Goal: Task Accomplishment & Management: Complete application form

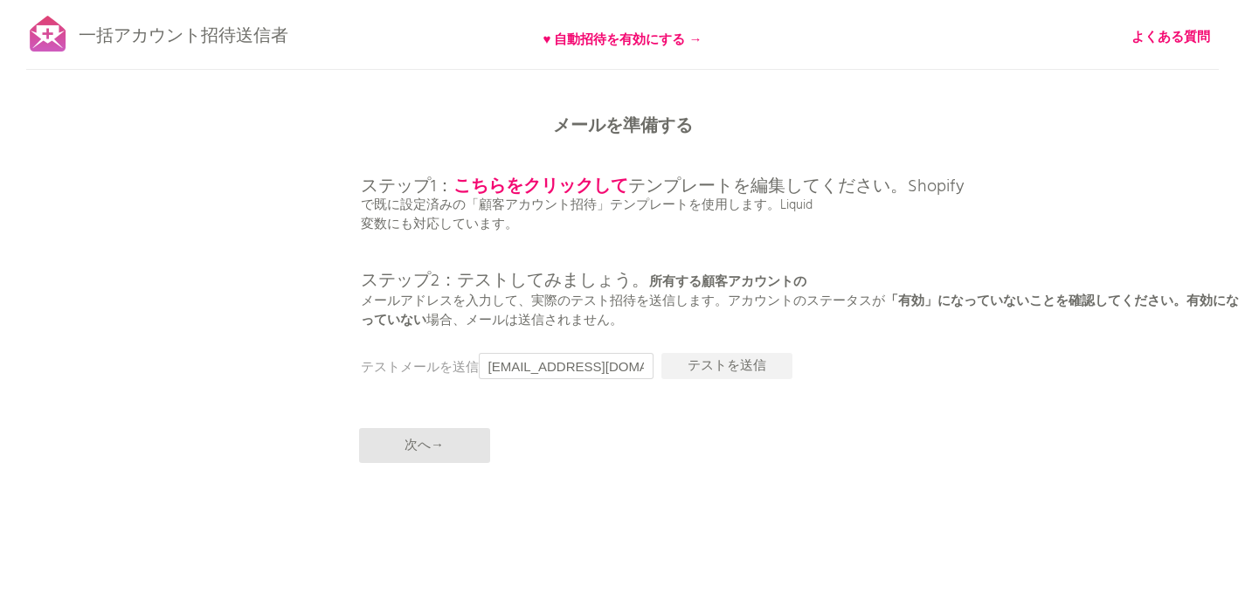
click at [599, 368] on input "[EMAIL_ADDRESS][DOMAIN_NAME]" at bounding box center [566, 366] width 175 height 26
type input "げ"
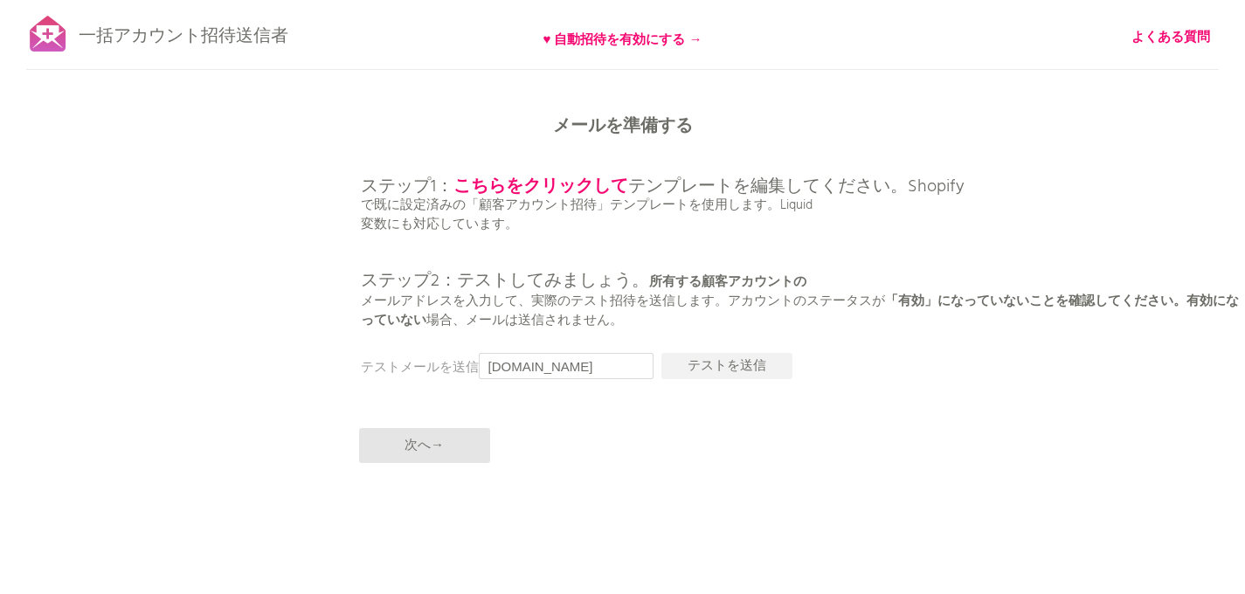
click at [582, 368] on input "genki.shiotsuka2gmail.com" at bounding box center [566, 366] width 175 height 26
click at [585, 370] on input "genki.shiotsukagmail.com" at bounding box center [566, 366] width 175 height 26
click at [585, 372] on input "genki.shiotsukagmail.com" at bounding box center [566, 366] width 175 height 26
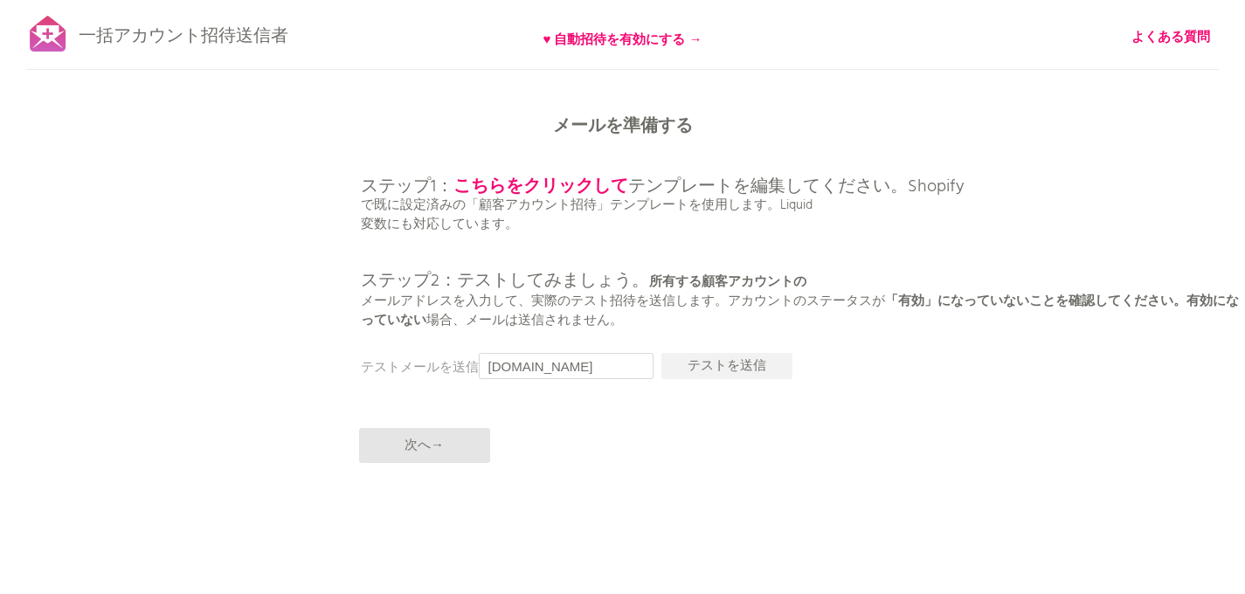
click at [577, 370] on input "genki.shiotsukagmail.com" at bounding box center [566, 366] width 175 height 26
click at [599, 375] on input "genki.shiotsuka@gmail.com" at bounding box center [566, 366] width 175 height 26
click at [596, 367] on input "genki.shiotsuka@gmail.com" at bounding box center [566, 366] width 175 height 26
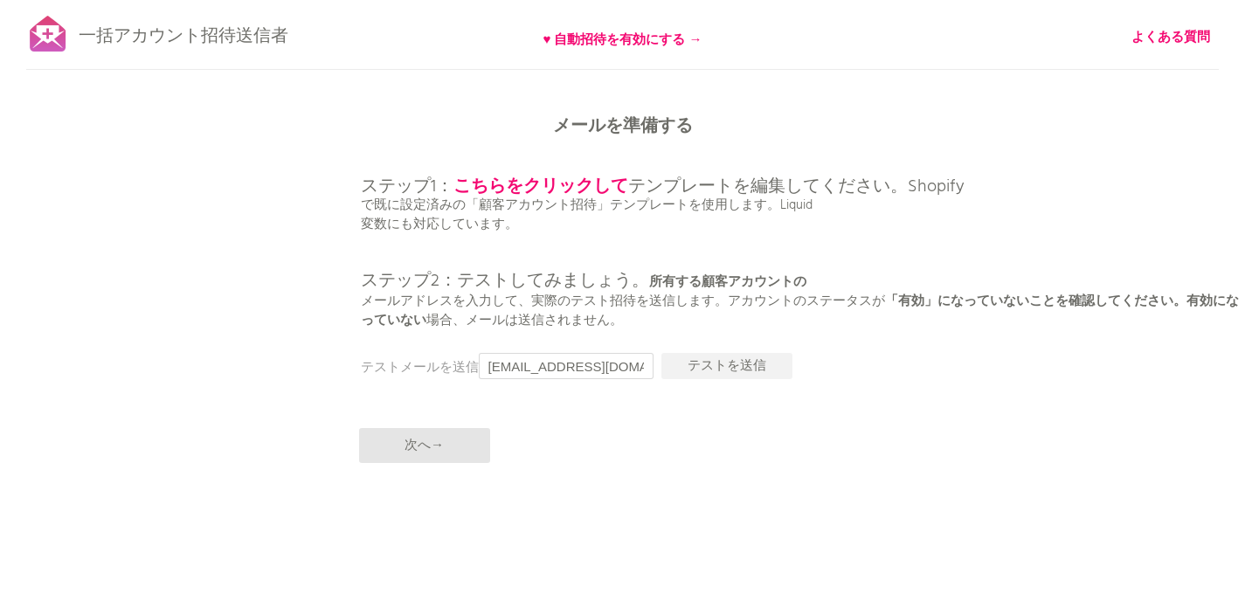
type input "genki.shiotsuka@gmail.com"
click at [592, 405] on div "一括アカウント招待送信者 ♥ 自動招待を有効にする → よくある質問 すべての顧客を同期しました。 送信を一時停止 （これには最大30分かかる場合があります）…" at bounding box center [622, 306] width 1245 height 612
click at [711, 370] on font "テストを送信" at bounding box center [727, 366] width 79 height 21
click at [737, 369] on font "テストを送信" at bounding box center [727, 366] width 79 height 21
click at [737, 371] on font "テストを送信" at bounding box center [727, 366] width 79 height 21
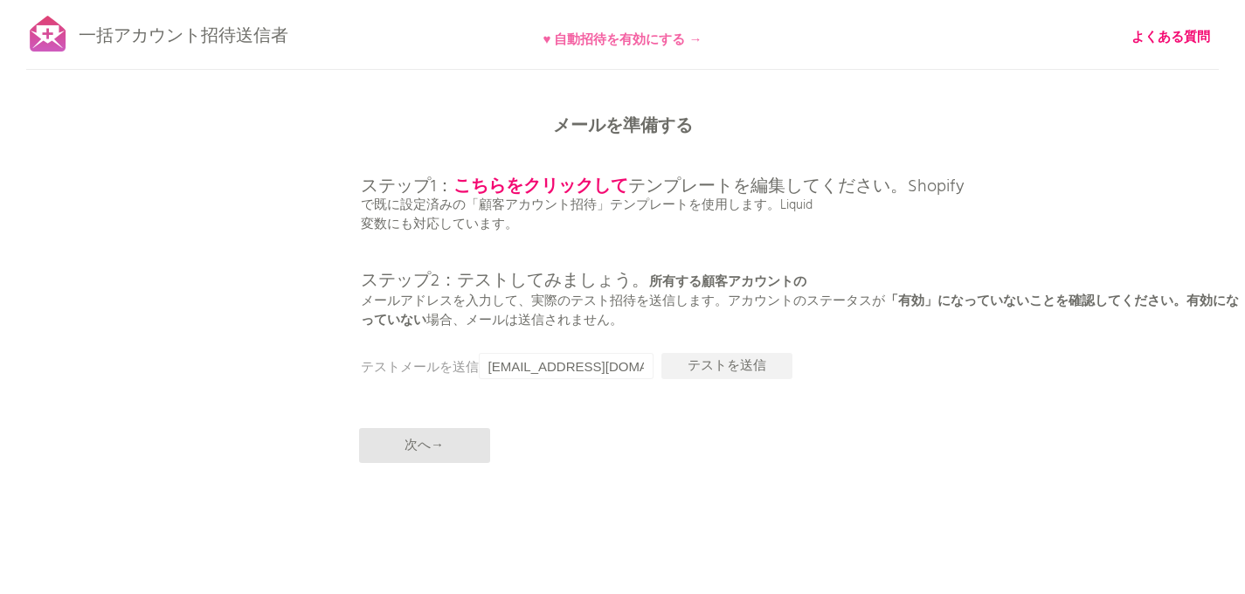
click at [702, 33] on font "♥ 自動招待を有効にする →" at bounding box center [622, 40] width 159 height 21
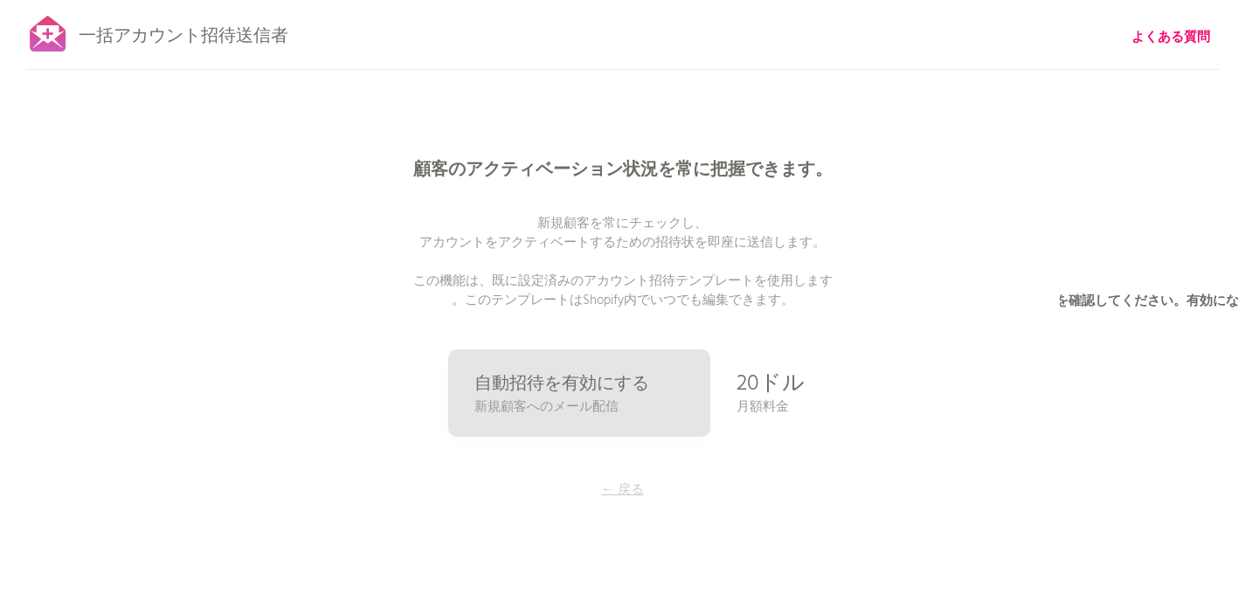
click at [627, 489] on font "← 戻る" at bounding box center [622, 490] width 43 height 21
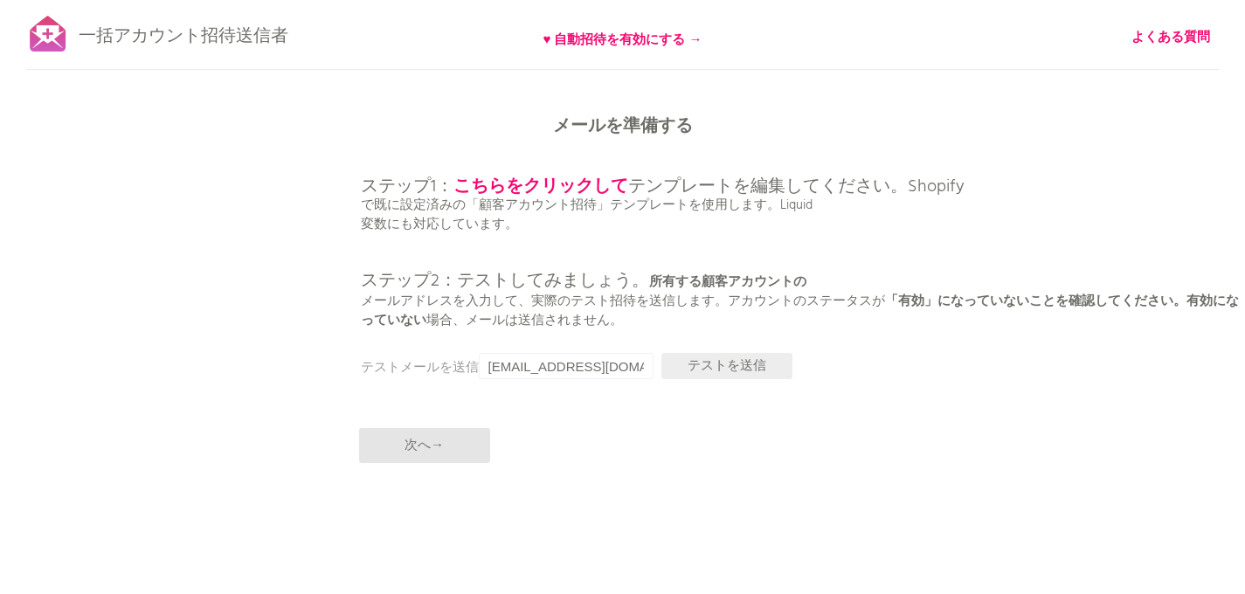
click at [749, 371] on font "テストを送信" at bounding box center [727, 366] width 79 height 21
click at [708, 368] on font "テストを送信" at bounding box center [727, 366] width 79 height 21
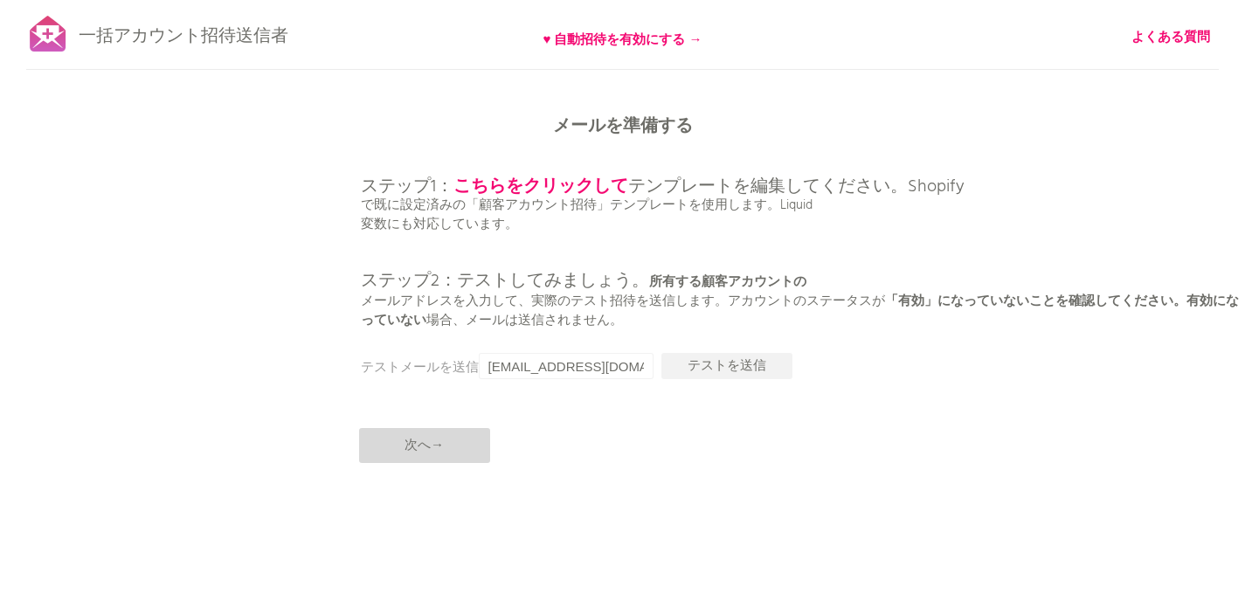
click at [439, 451] on font "次へ→" at bounding box center [423, 445] width 39 height 21
click at [446, 457] on p "次へ→" at bounding box center [424, 445] width 131 height 35
click at [422, 451] on font "次へ→" at bounding box center [423, 445] width 39 height 21
click at [470, 454] on p "次へ→" at bounding box center [424, 445] width 131 height 35
click at [51, 36] on div at bounding box center [48, 34] width 44 height 44
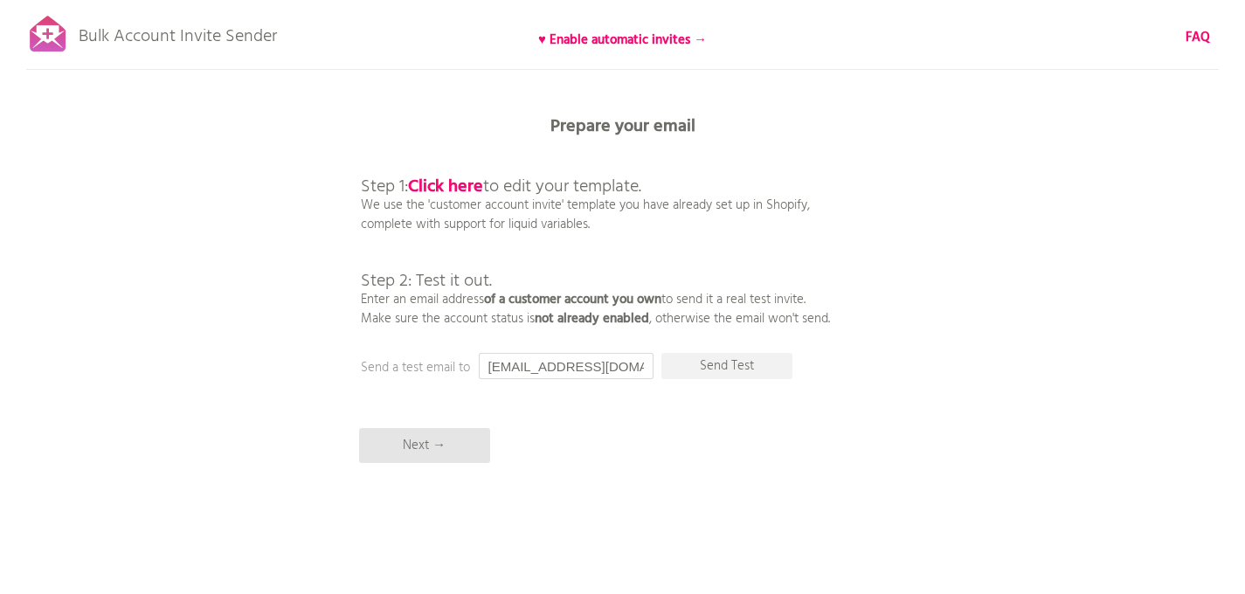
click at [561, 370] on input "[EMAIL_ADDRESS][DOMAIN_NAME]" at bounding box center [566, 366] width 175 height 26
paste input "genki.shiotsuka"
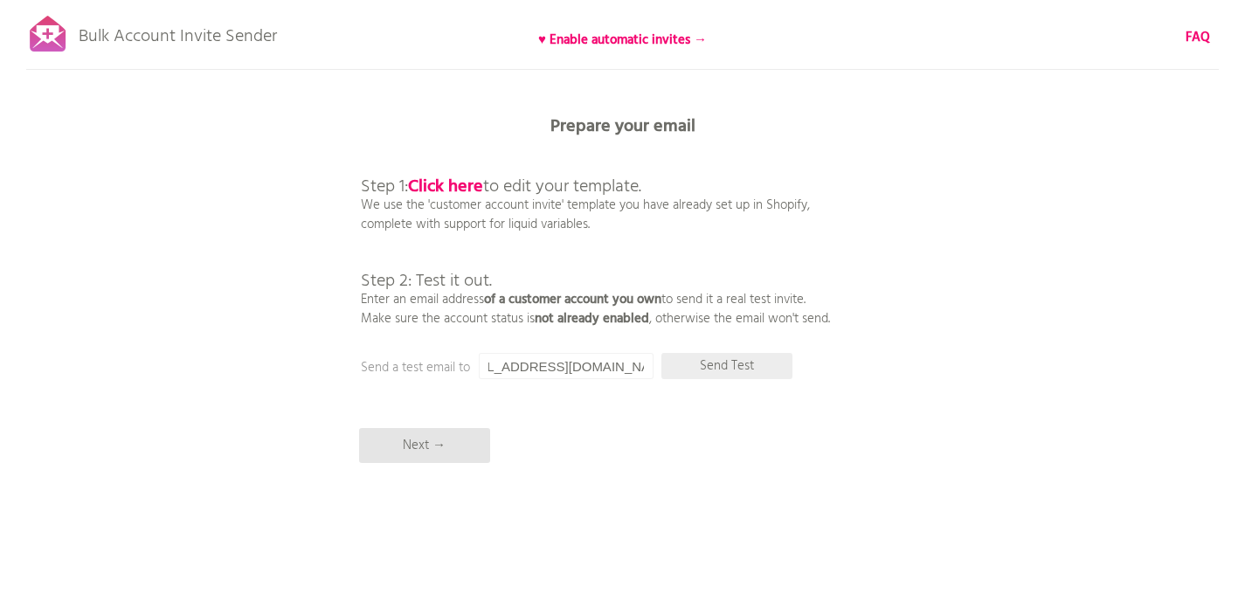
click at [777, 362] on p "Send Test" at bounding box center [726, 366] width 131 height 26
drag, startPoint x: 517, startPoint y: 370, endPoint x: 473, endPoint y: 366, distance: 44.7
click at [473, 0] on div "Prepare your email Step 1: Click here to edit your template. We use the 'custom…" at bounding box center [622, 0] width 1245 height 0
click at [749, 368] on p "Send Test" at bounding box center [726, 366] width 131 height 26
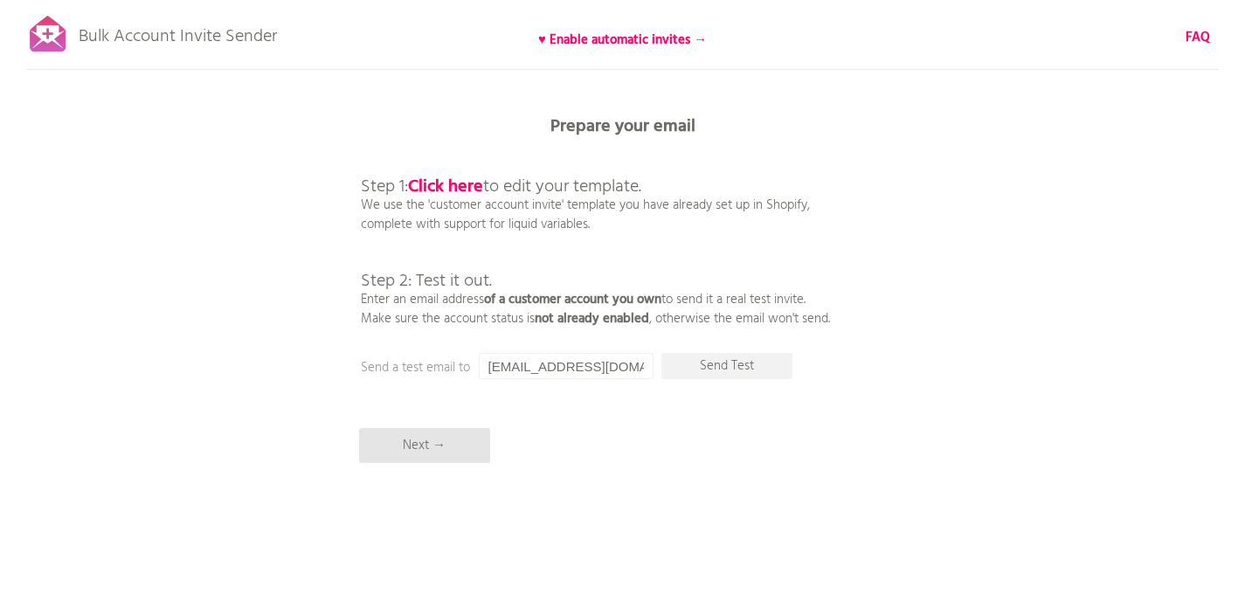
click at [618, 370] on input "genki.shiotsuka@gmail.com" at bounding box center [566, 366] width 175 height 26
click at [618, 370] on input "[EMAIL_ADDRESS][DOMAIN_NAME]" at bounding box center [566, 366] width 175 height 26
paste input "shiotsuka.work"
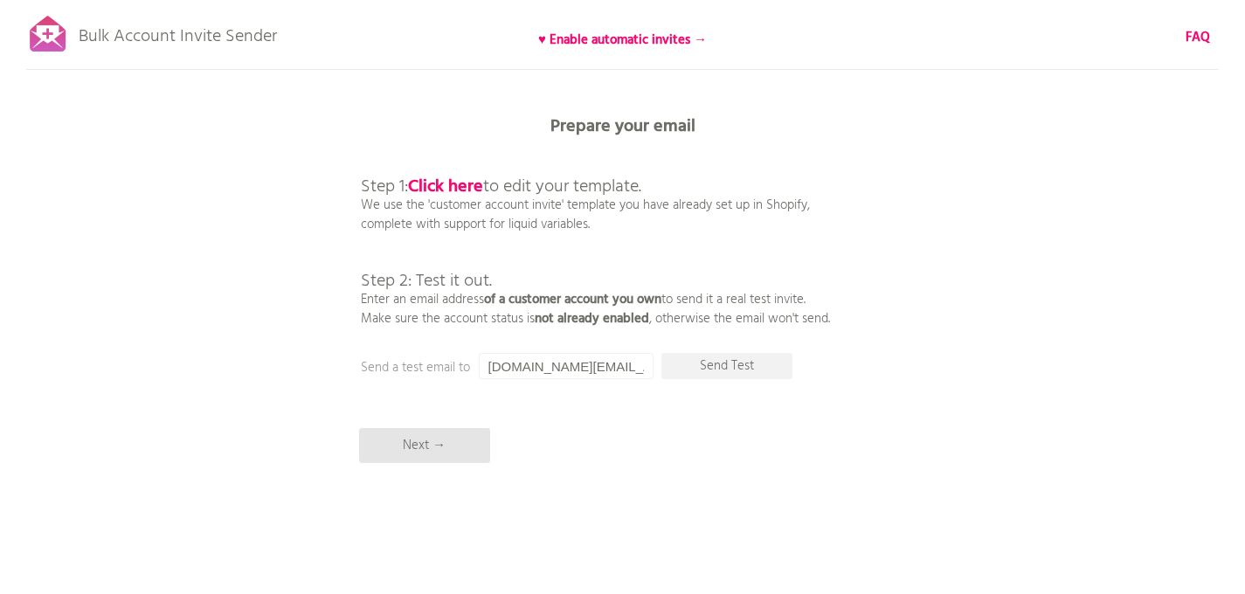
scroll to position [0, 3]
type input "shiotsuka.work@gmail.com"
click at [618, 393] on div "Bulk Account Invite Sender ♥ Enable automatic invites → FAQ Synced all customer…" at bounding box center [622, 306] width 1245 height 612
click at [692, 362] on p "Send Test" at bounding box center [726, 366] width 131 height 26
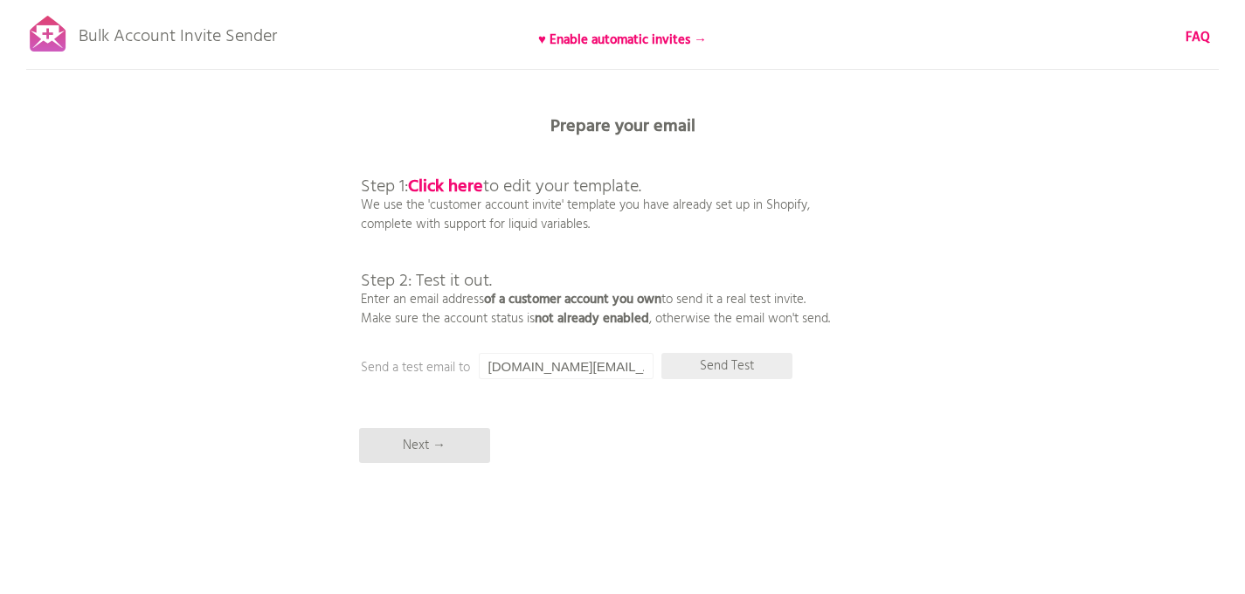
click at [741, 368] on p "Send Test" at bounding box center [726, 366] width 131 height 26
click at [589, 375] on input "[EMAIL_ADDRESS][DOMAIN_NAME]" at bounding box center [566, 366] width 175 height 26
paste input "shiotsuka.work"
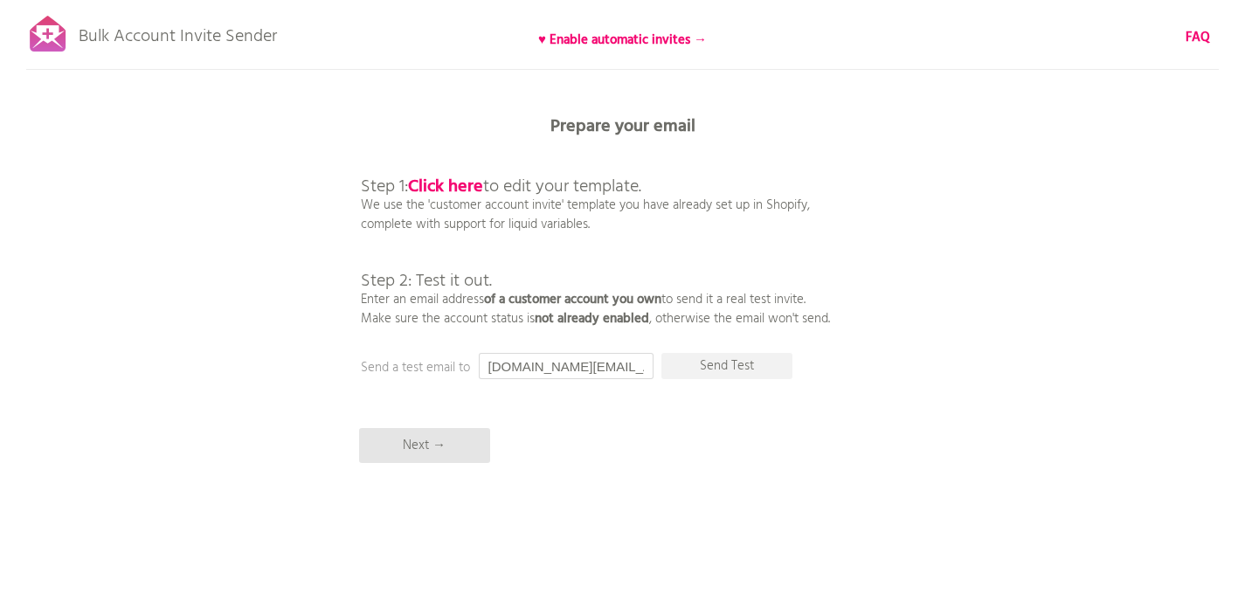
scroll to position [0, 3]
type input "shiotsuka.work@gmail.com"
click at [725, 370] on p "Send Test" at bounding box center [726, 366] width 131 height 26
click at [428, 444] on p "Next →" at bounding box center [424, 445] width 131 height 35
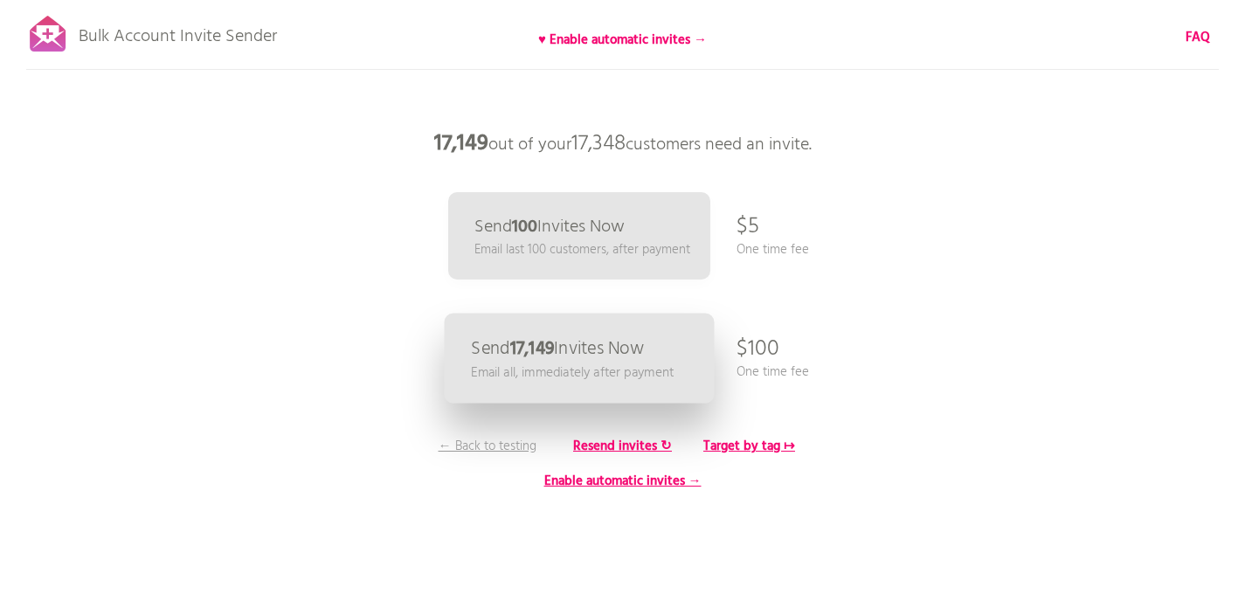
click at [602, 386] on link "Send 17,149 Invites Now Email all, immediately after payment" at bounding box center [579, 359] width 270 height 90
